Goal: Task Accomplishment & Management: Complete application form

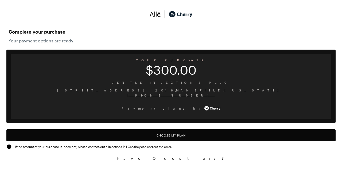
click at [171, 135] on button "Choose My Plan" at bounding box center [170, 135] width 329 height 12
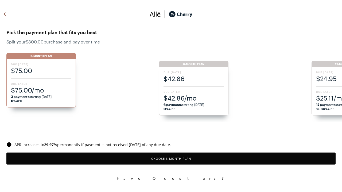
click at [171, 159] on button "Choose 3 -Month Plan" at bounding box center [170, 159] width 329 height 12
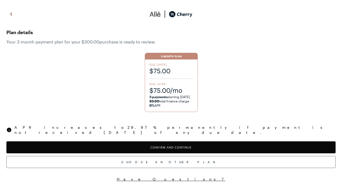
click at [171, 143] on button "Confirm and Continue" at bounding box center [170, 147] width 329 height 12
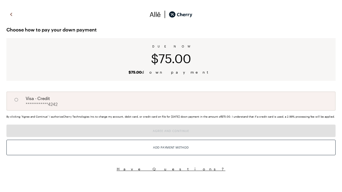
click at [16, 100] on input "A" at bounding box center [16, 99] width 9 height 9
radio input "true"
click at [171, 137] on button "Agree and Continue" at bounding box center [170, 131] width 329 height 13
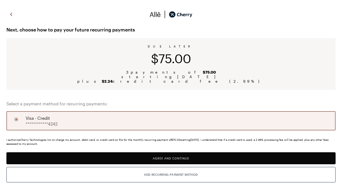
click at [171, 158] on button "Agree and Continue" at bounding box center [170, 158] width 329 height 12
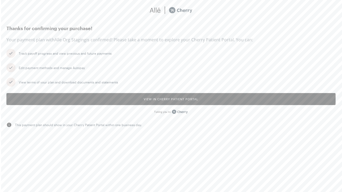
scroll to position [4, 0]
